Goal: Information Seeking & Learning: Learn about a topic

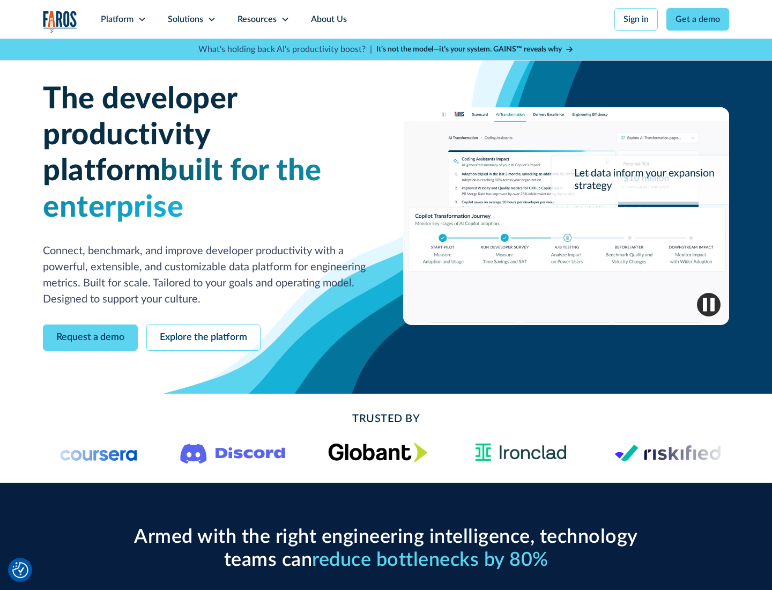
click at [142, 19] on icon at bounding box center [142, 19] width 9 height 9
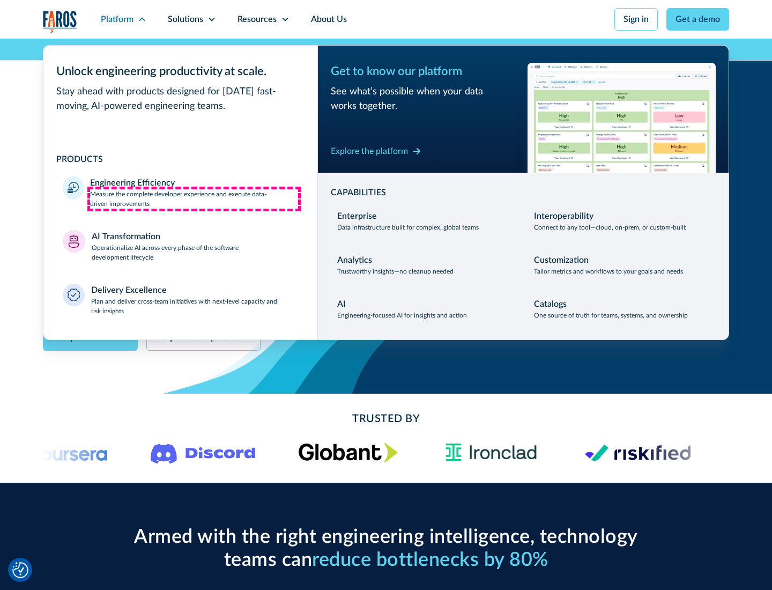
click at [194, 198] on p "Measure the complete developer experience and execute data-driven improvements" at bounding box center [194, 198] width 208 height 19
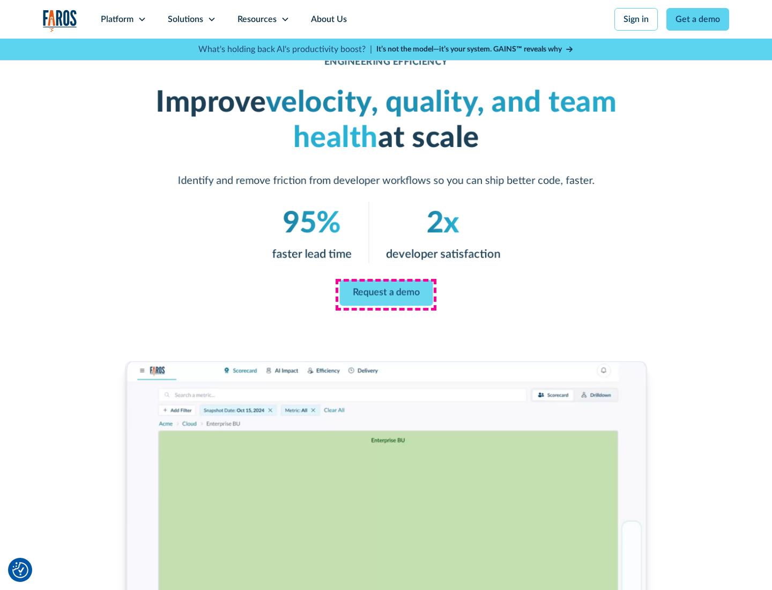
click at [386, 293] on link "Request a demo" at bounding box center [385, 293] width 93 height 26
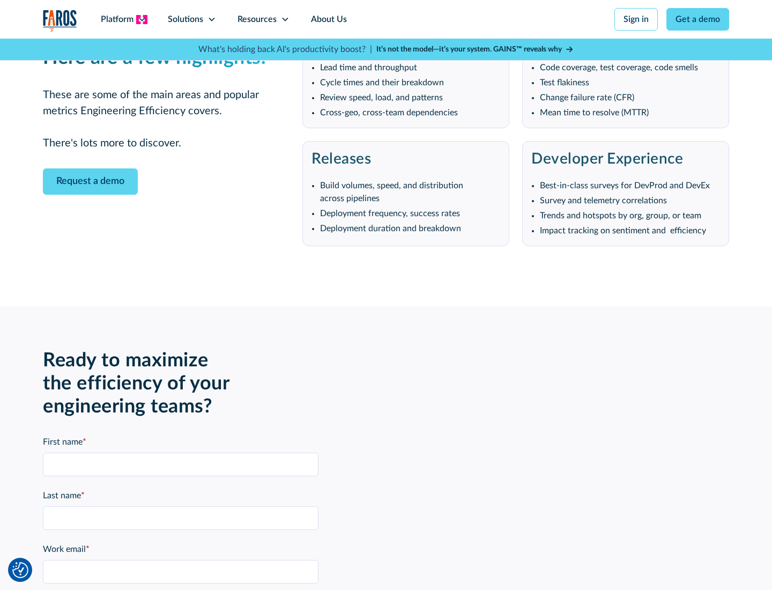
click at [142, 19] on icon at bounding box center [142, 19] width 9 height 9
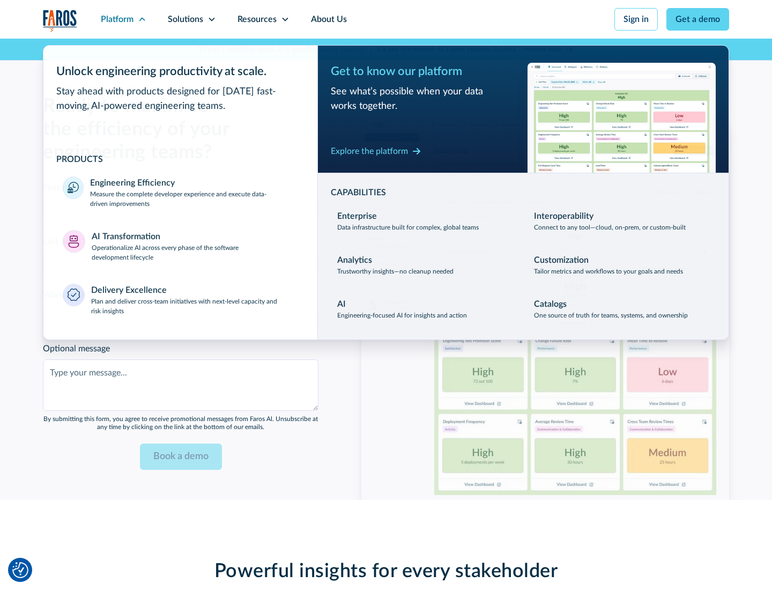
scroll to position [2352, 0]
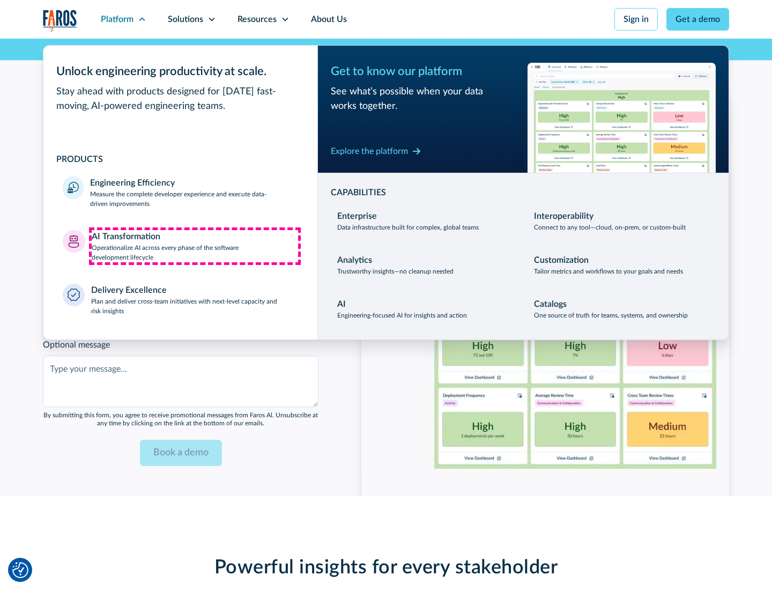
click at [195, 246] on p "Operationalize AI across every phase of the software development lifecycle" at bounding box center [195, 252] width 207 height 19
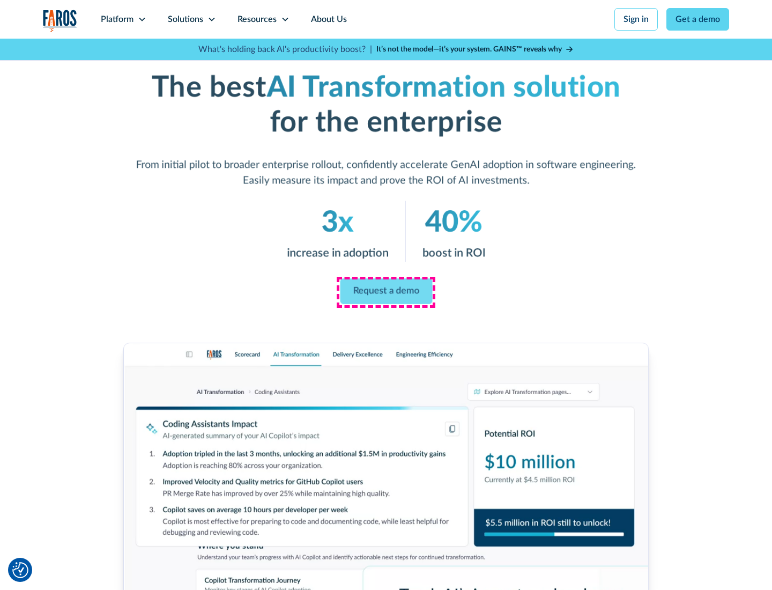
click at [386, 291] on link "Request a demo" at bounding box center [386, 292] width 92 height 26
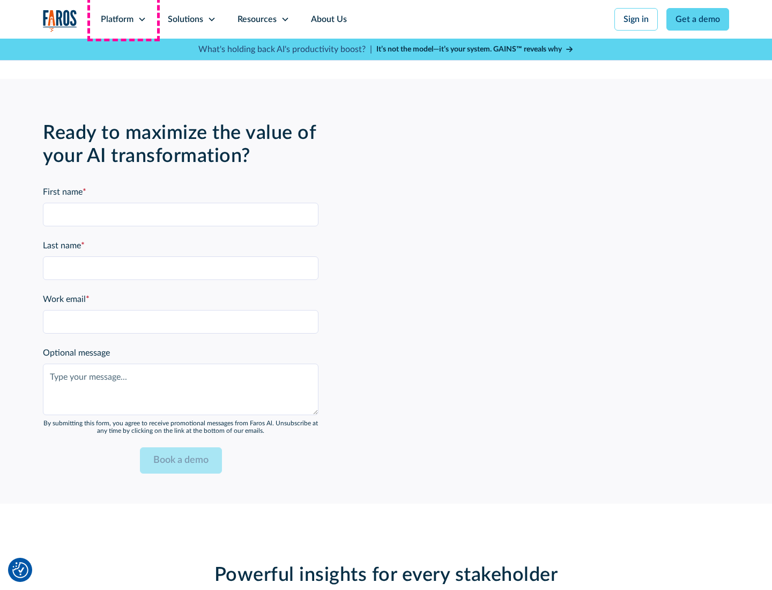
click at [123, 19] on div "Platform" at bounding box center [117, 19] width 33 height 13
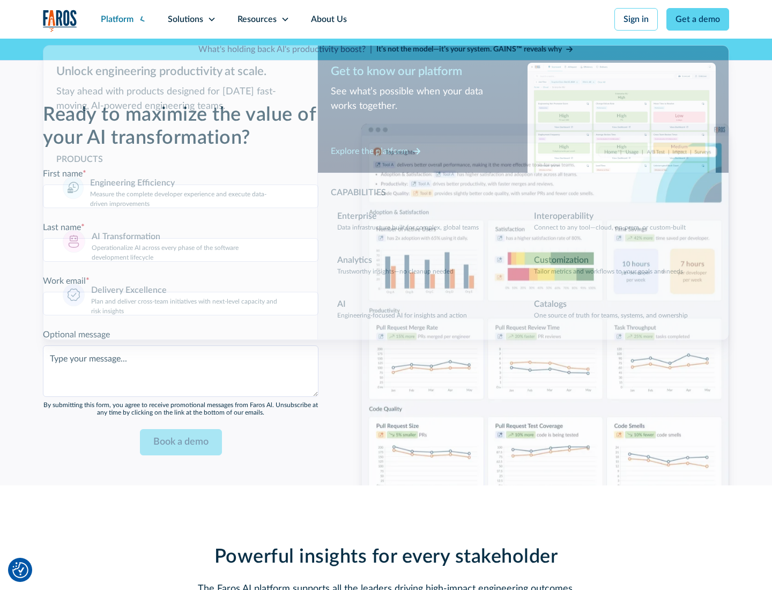
scroll to position [2610, 0]
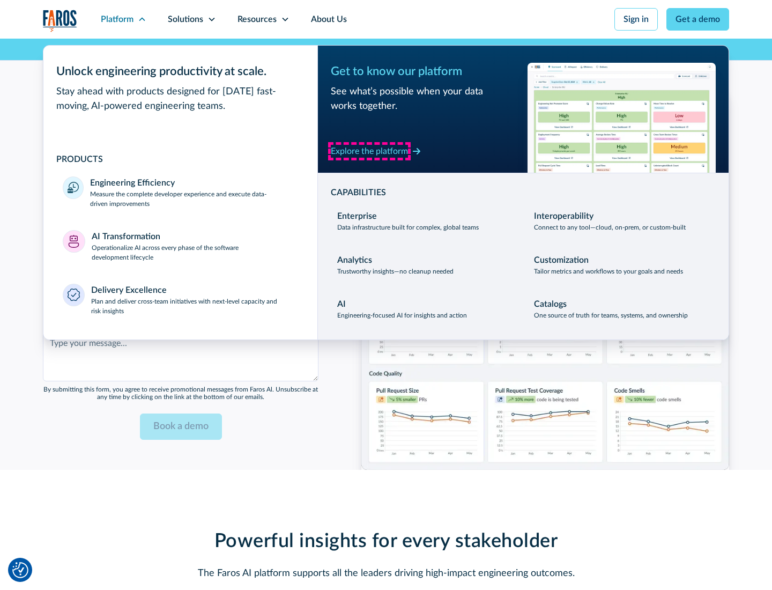
click at [369, 151] on div "Explore the platform" at bounding box center [369, 151] width 77 height 13
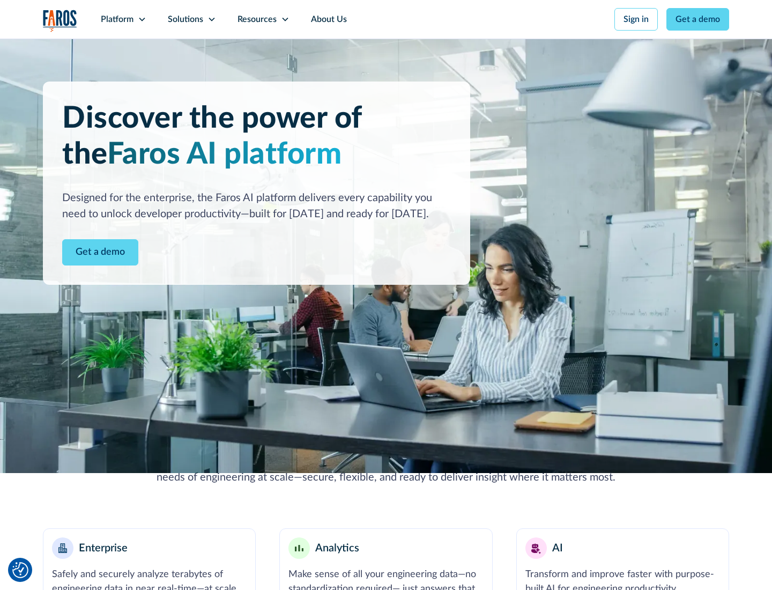
click at [100, 252] on link "Get a demo" at bounding box center [100, 252] width 76 height 26
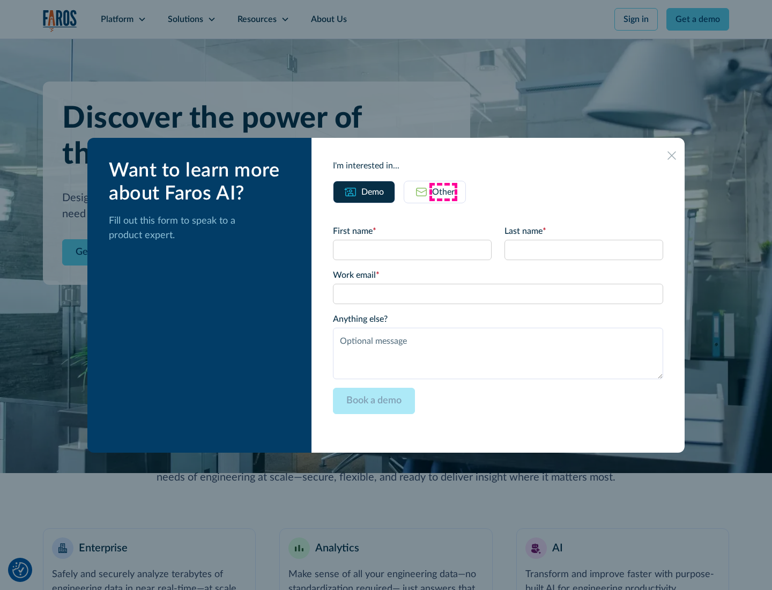
click at [443, 191] on div "Other" at bounding box center [443, 192] width 23 height 13
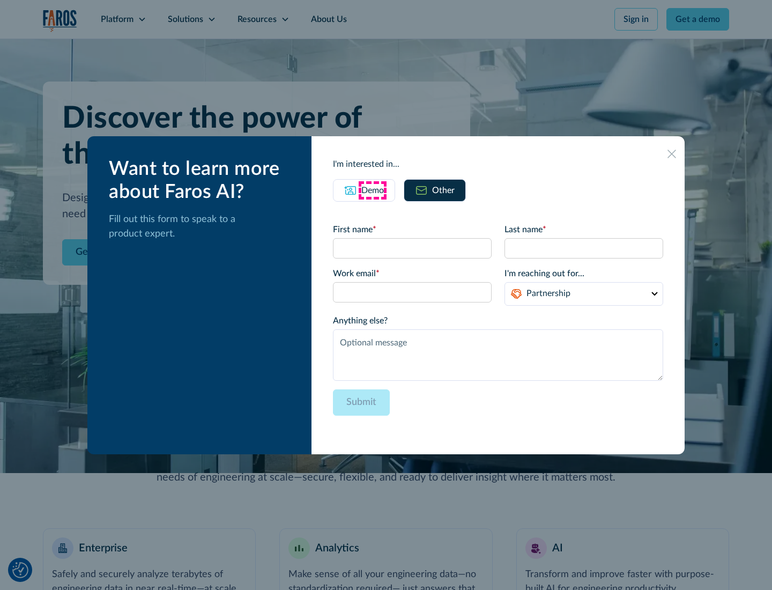
click at [373, 190] on div "Demo" at bounding box center [372, 190] width 23 height 13
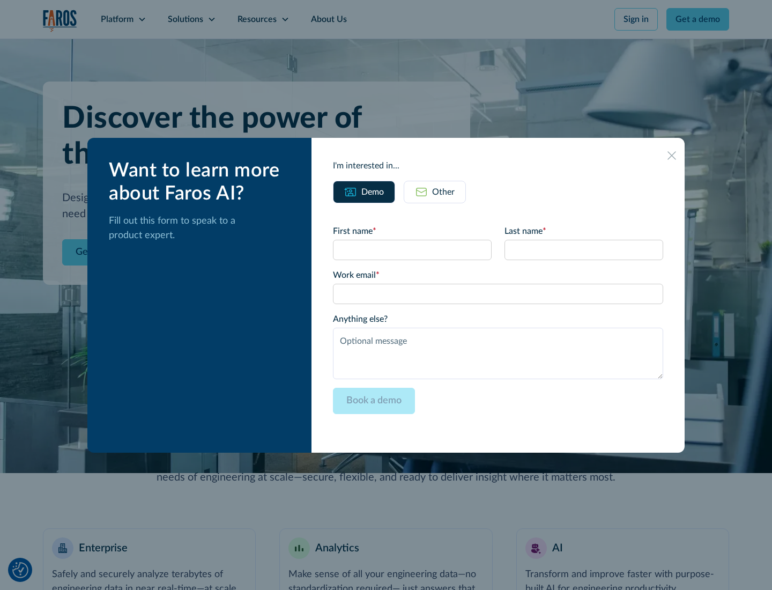
click at [672, 155] on icon at bounding box center [672, 155] width 9 height 9
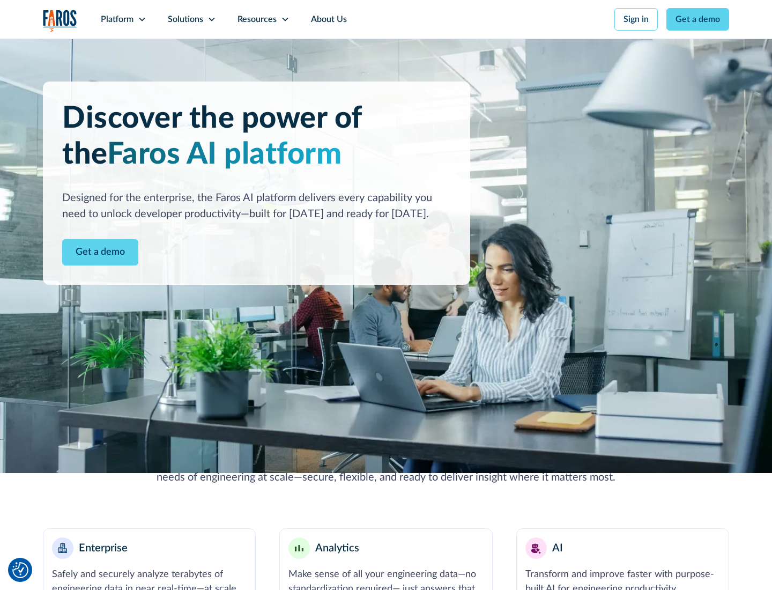
click at [142, 19] on icon at bounding box center [142, 19] width 9 height 9
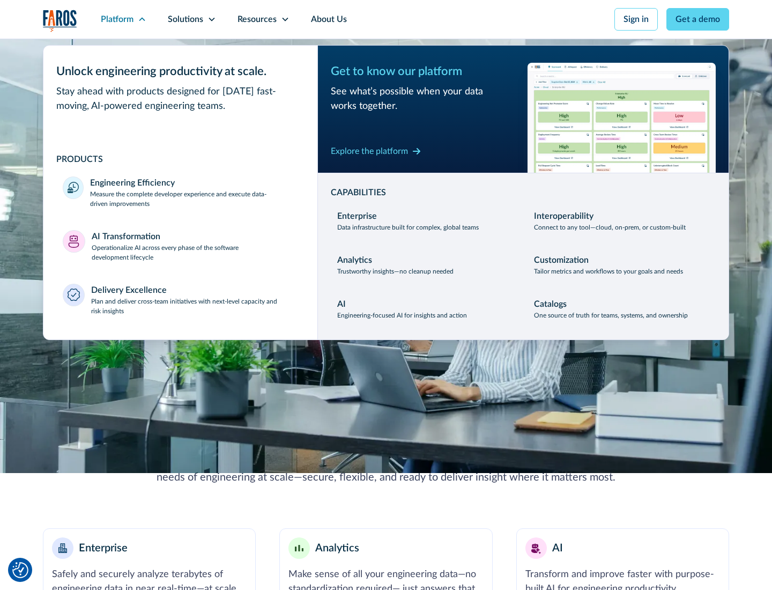
click at [194, 306] on p "Plan and deliver cross-team initiatives with next-level capacity and risk insig…" at bounding box center [195, 306] width 208 height 19
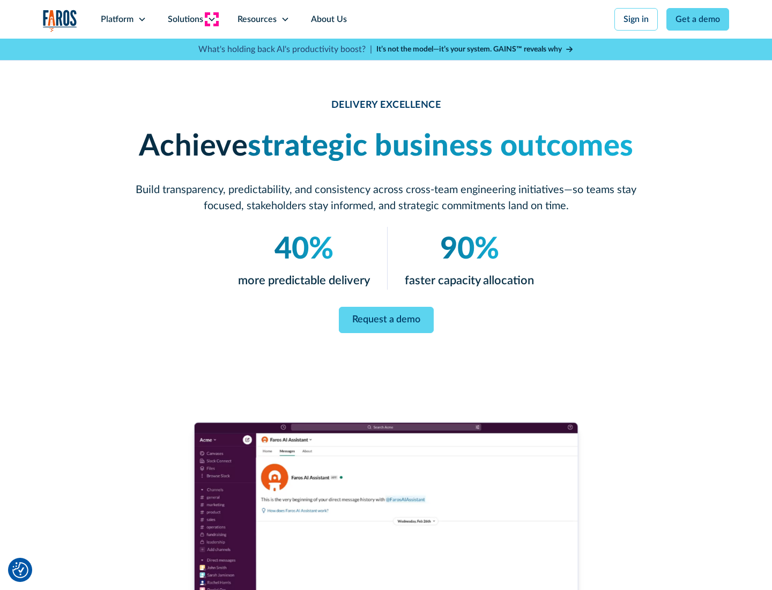
click at [211, 19] on icon at bounding box center [212, 19] width 9 height 9
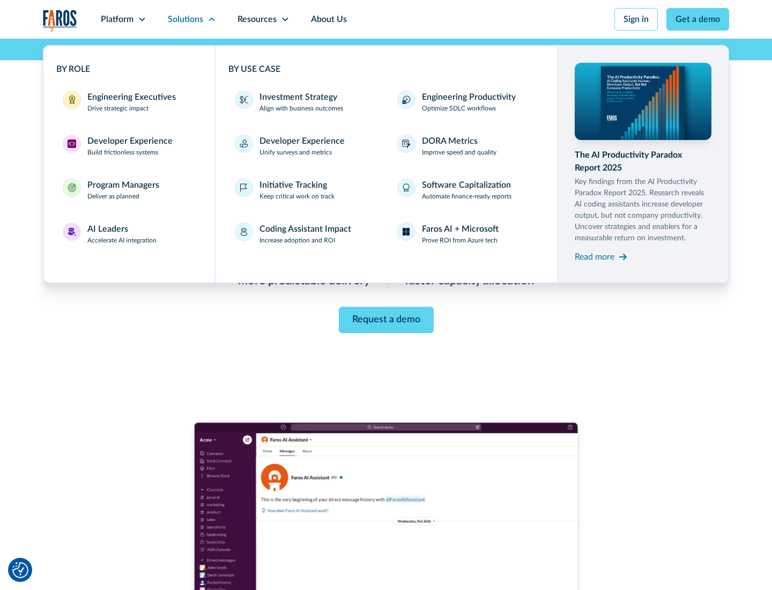
click at [129, 102] on div "Engineering Executives" at bounding box center [131, 97] width 88 height 13
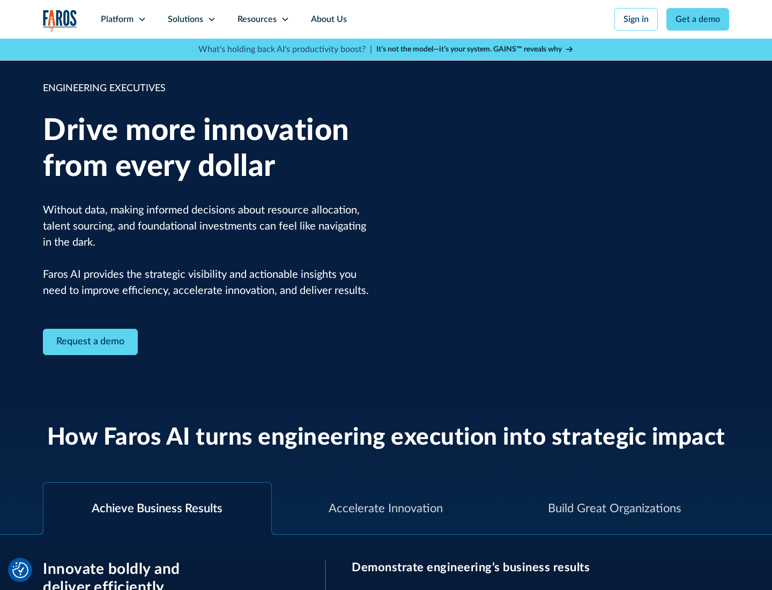
click at [211, 19] on icon at bounding box center [212, 19] width 9 height 9
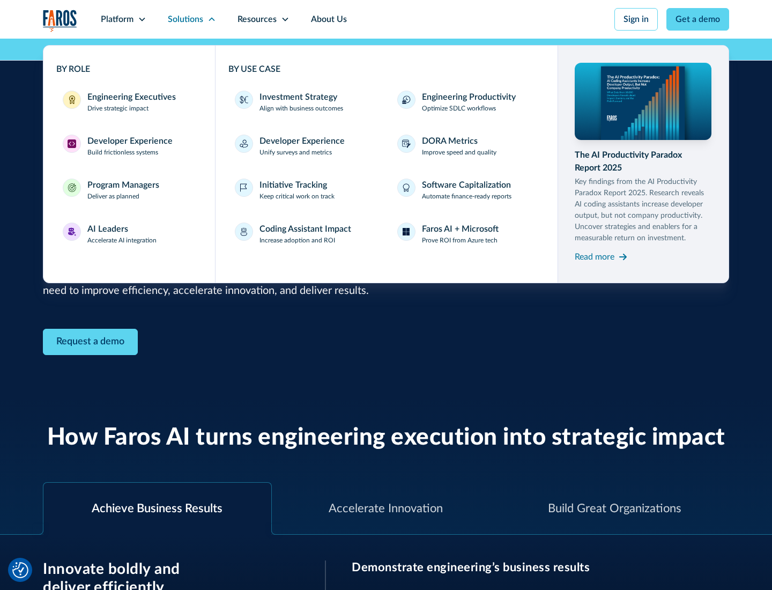
click at [129, 141] on div "Developer Experience" at bounding box center [129, 141] width 85 height 13
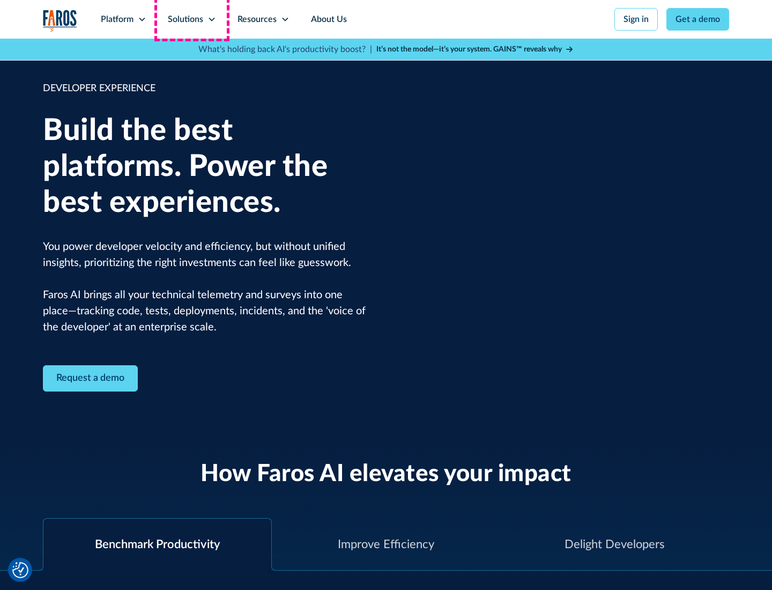
click at [191, 19] on div "Solutions" at bounding box center [185, 19] width 35 height 13
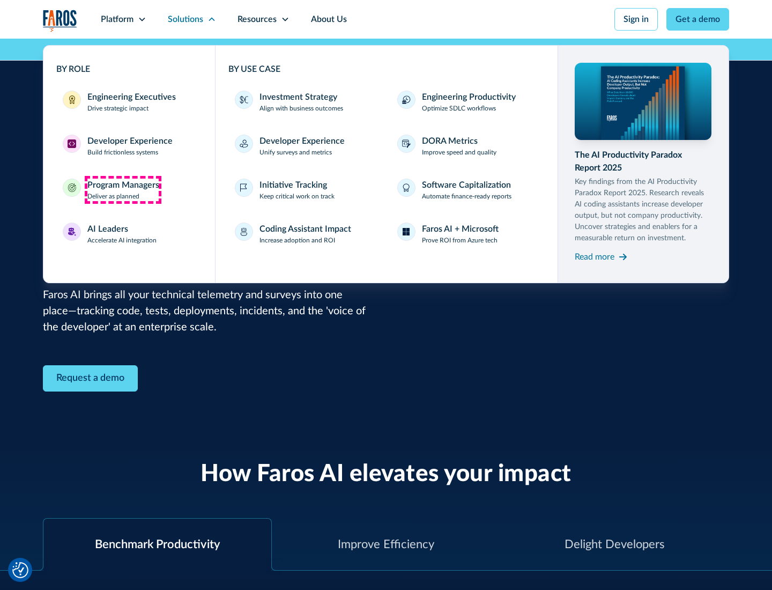
click at [123, 190] on div "Program Managers" at bounding box center [123, 185] width 72 height 13
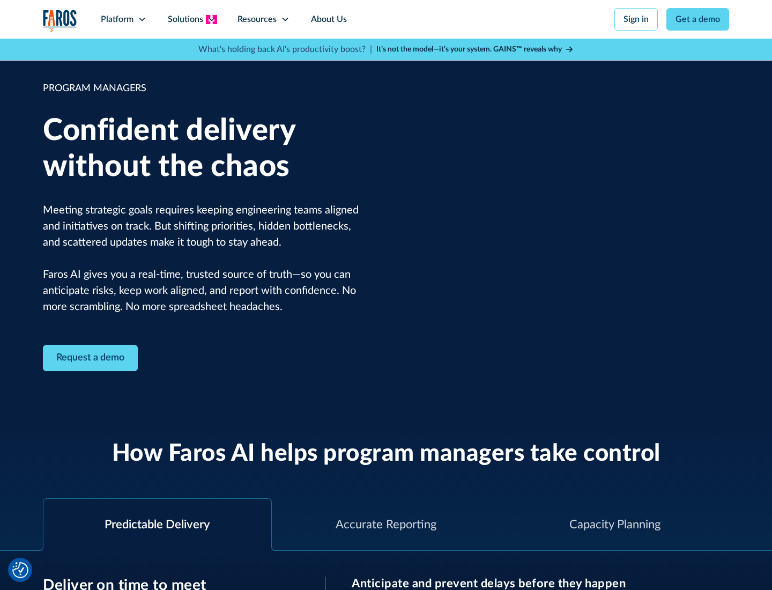
click at [211, 19] on icon at bounding box center [212, 19] width 9 height 9
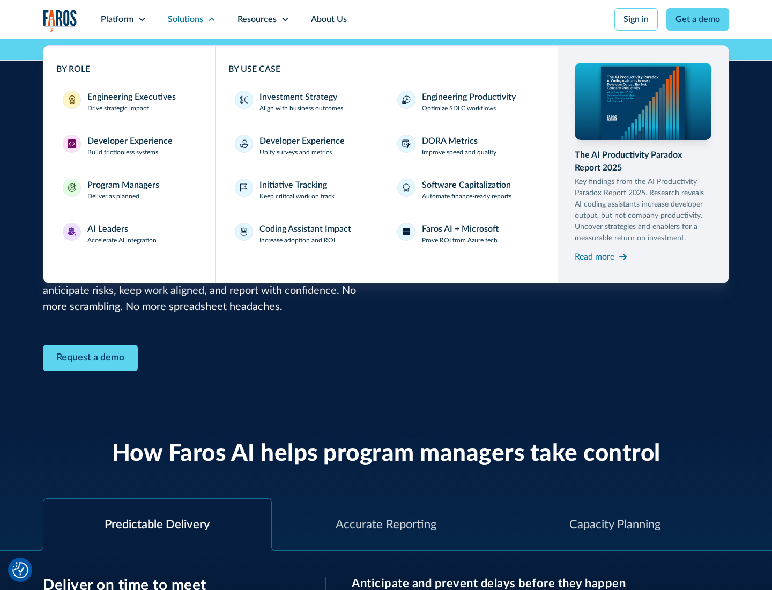
click at [122, 234] on div "AI Leaders" at bounding box center [107, 229] width 41 height 13
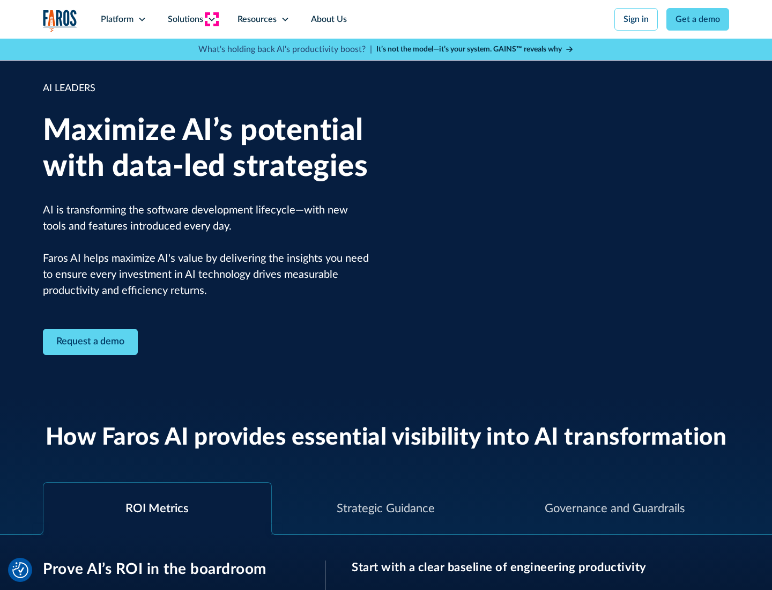
click at [211, 19] on icon at bounding box center [212, 19] width 9 height 9
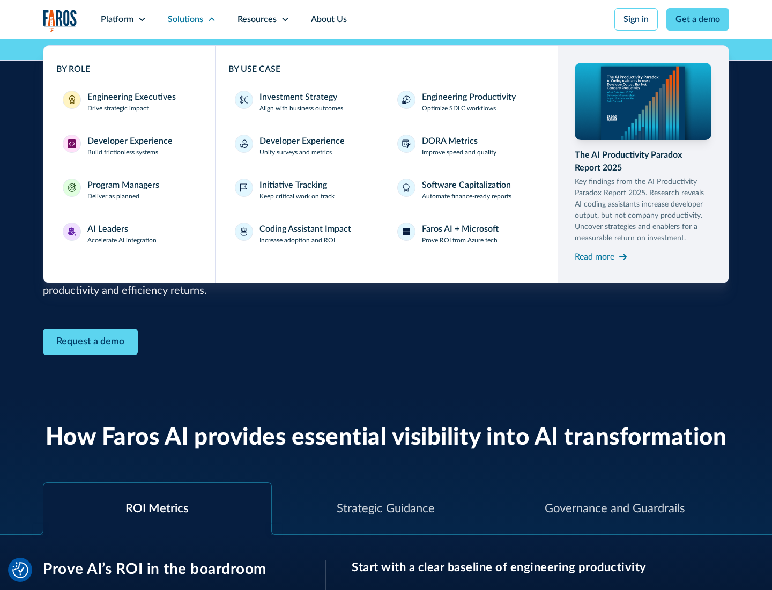
click at [297, 97] on div "Investment Strategy" at bounding box center [299, 97] width 78 height 13
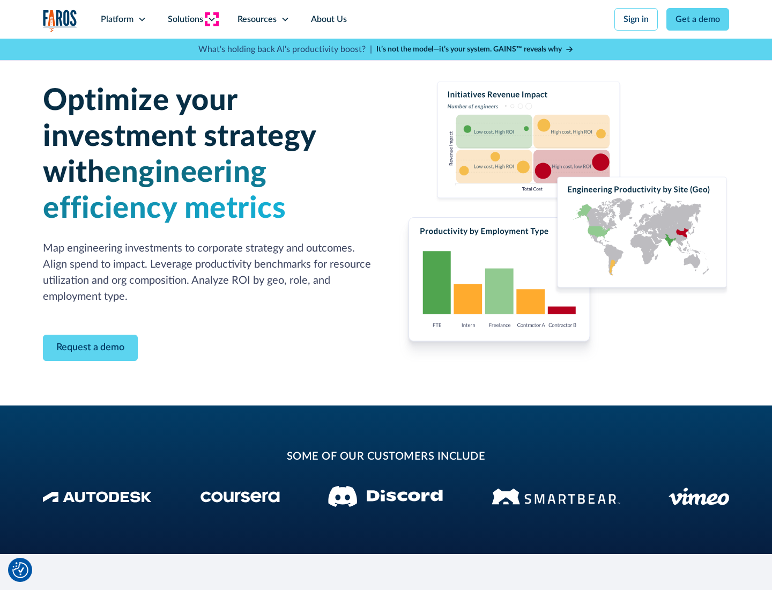
click at [211, 19] on icon at bounding box center [212, 19] width 9 height 9
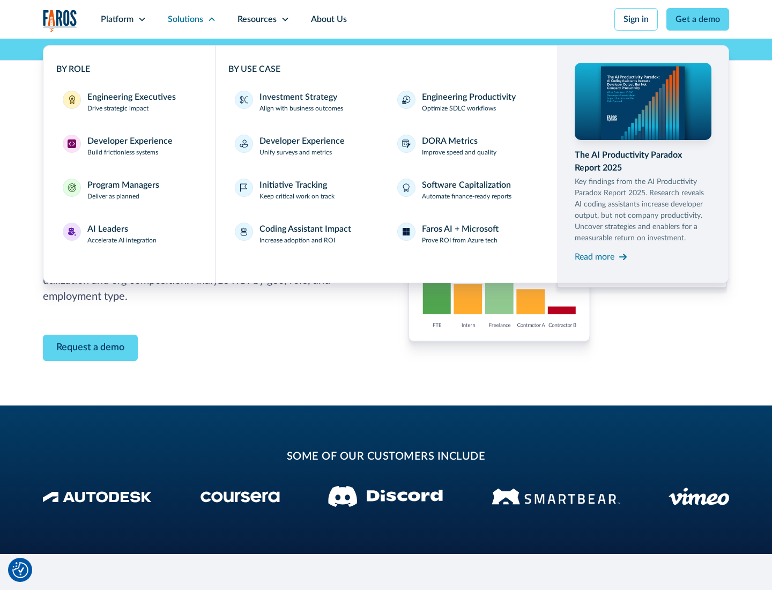
click at [460, 240] on p "Prove ROI from Azure tech" at bounding box center [460, 240] width 76 height 10
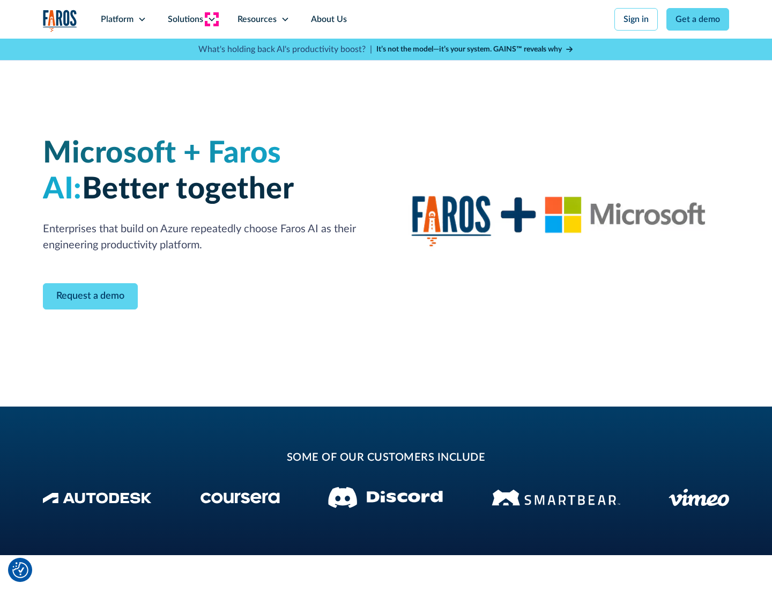
click at [211, 19] on icon at bounding box center [212, 19] width 9 height 9
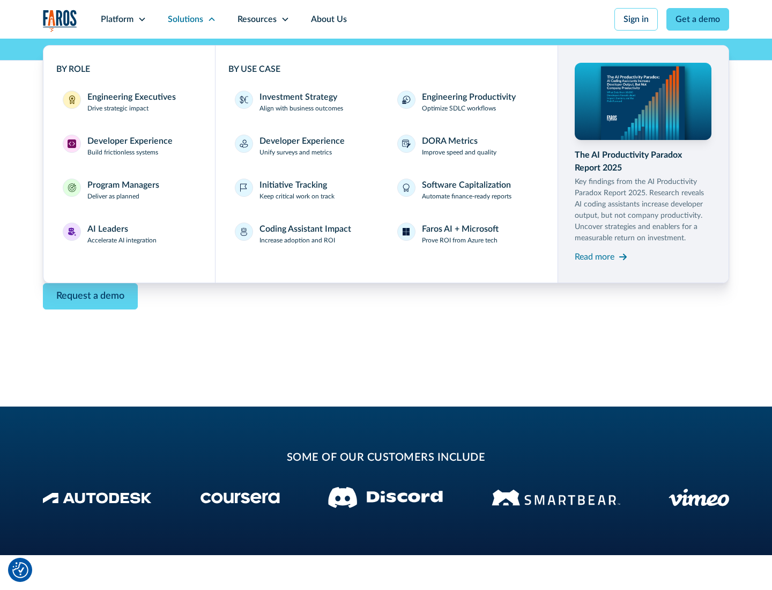
click at [595, 256] on div "Read more" at bounding box center [595, 256] width 40 height 13
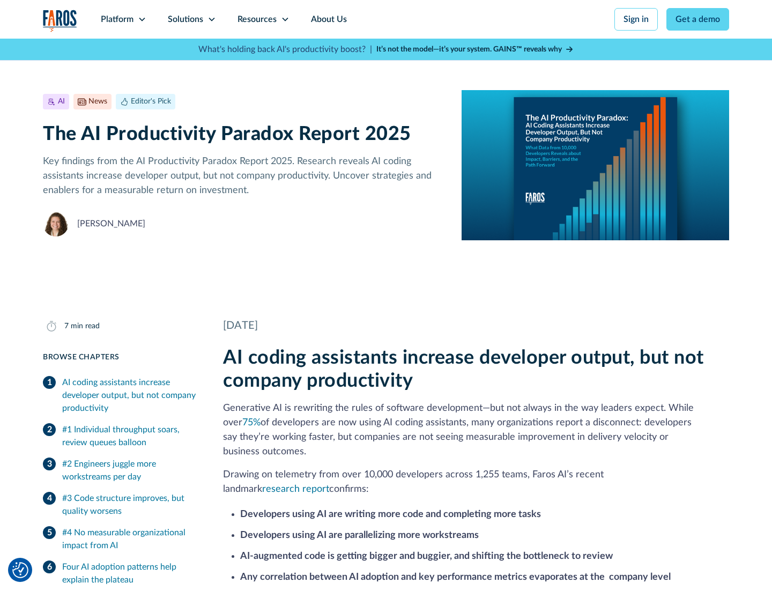
click at [284, 19] on icon at bounding box center [285, 19] width 9 height 9
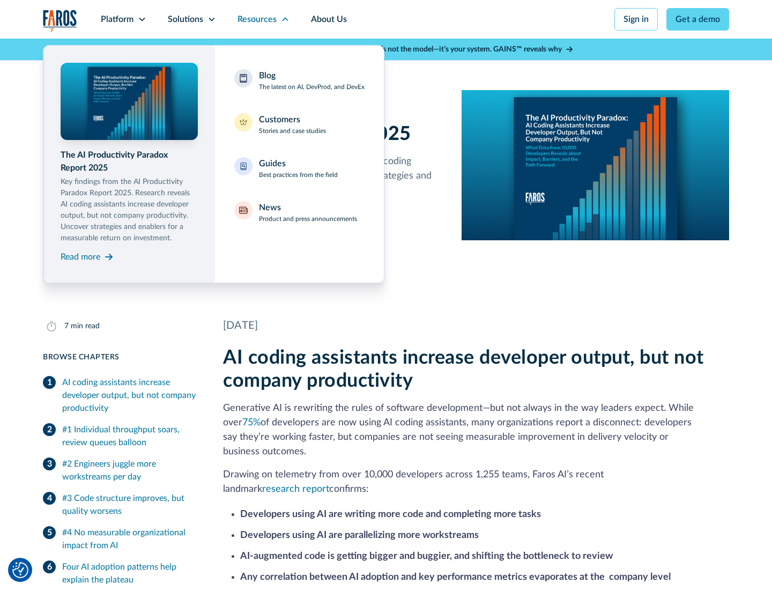
click at [312, 80] on div "Blog The latest on AI, DevProd, and DevEx" at bounding box center [312, 80] width 106 height 23
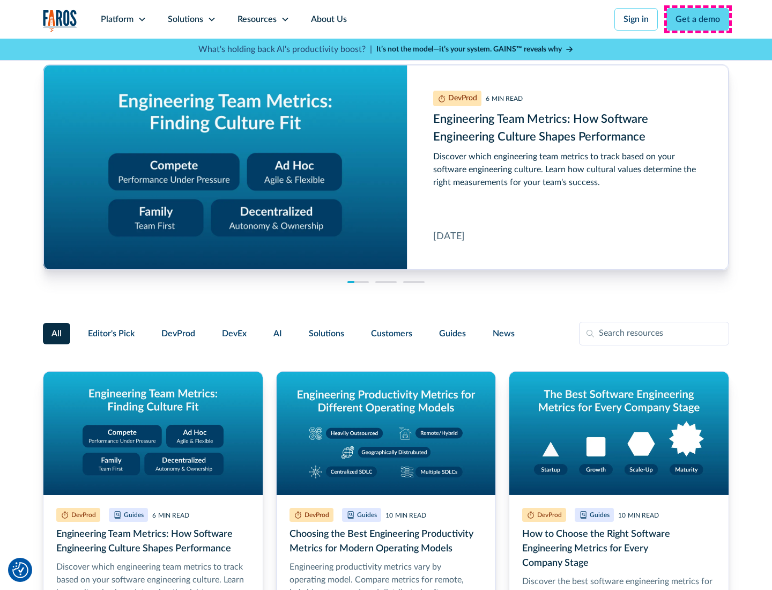
click at [698, 19] on link "Get a demo" at bounding box center [697, 19] width 63 height 23
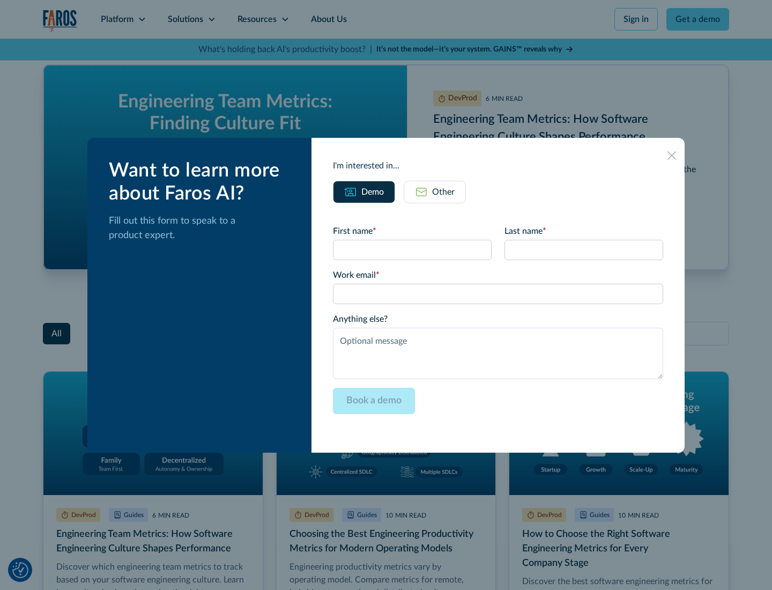
click at [435, 191] on div "Other" at bounding box center [443, 192] width 23 height 13
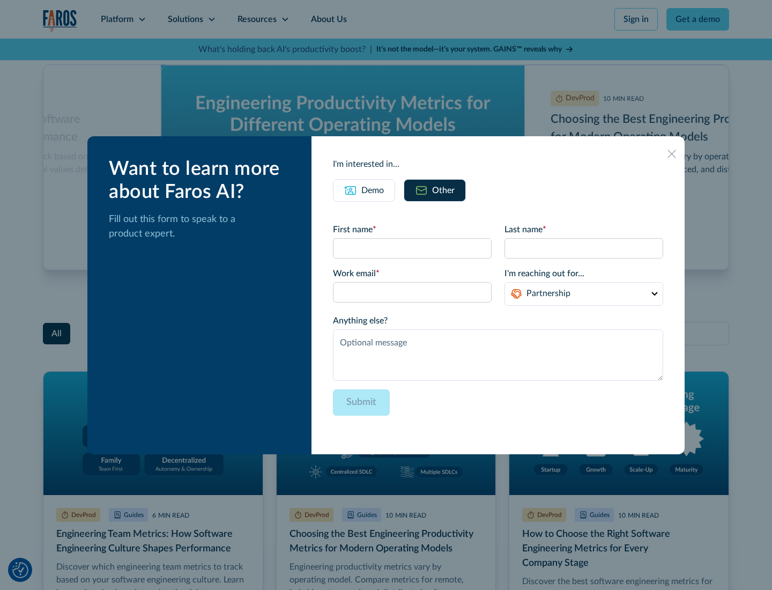
click at [672, 153] on icon at bounding box center [672, 154] width 9 height 9
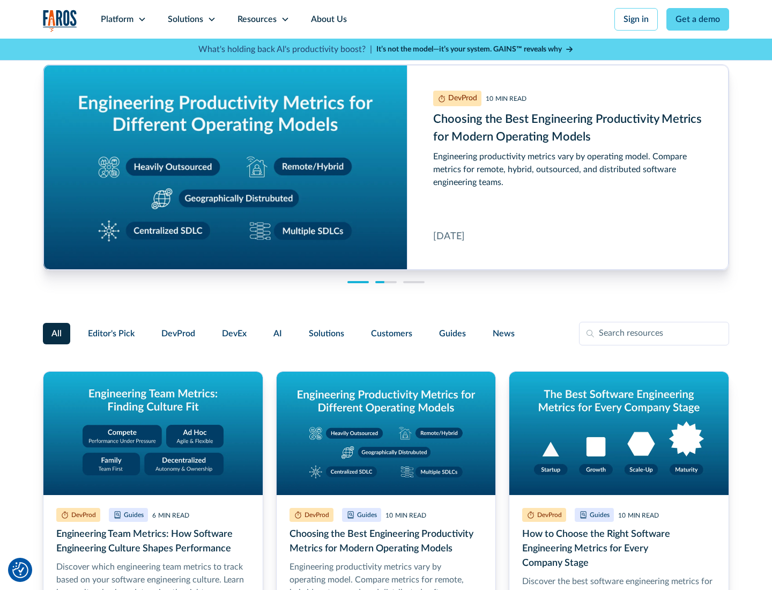
click at [328, 19] on link "About Us" at bounding box center [328, 19] width 57 height 39
